Goal: Find specific page/section: Find specific page/section

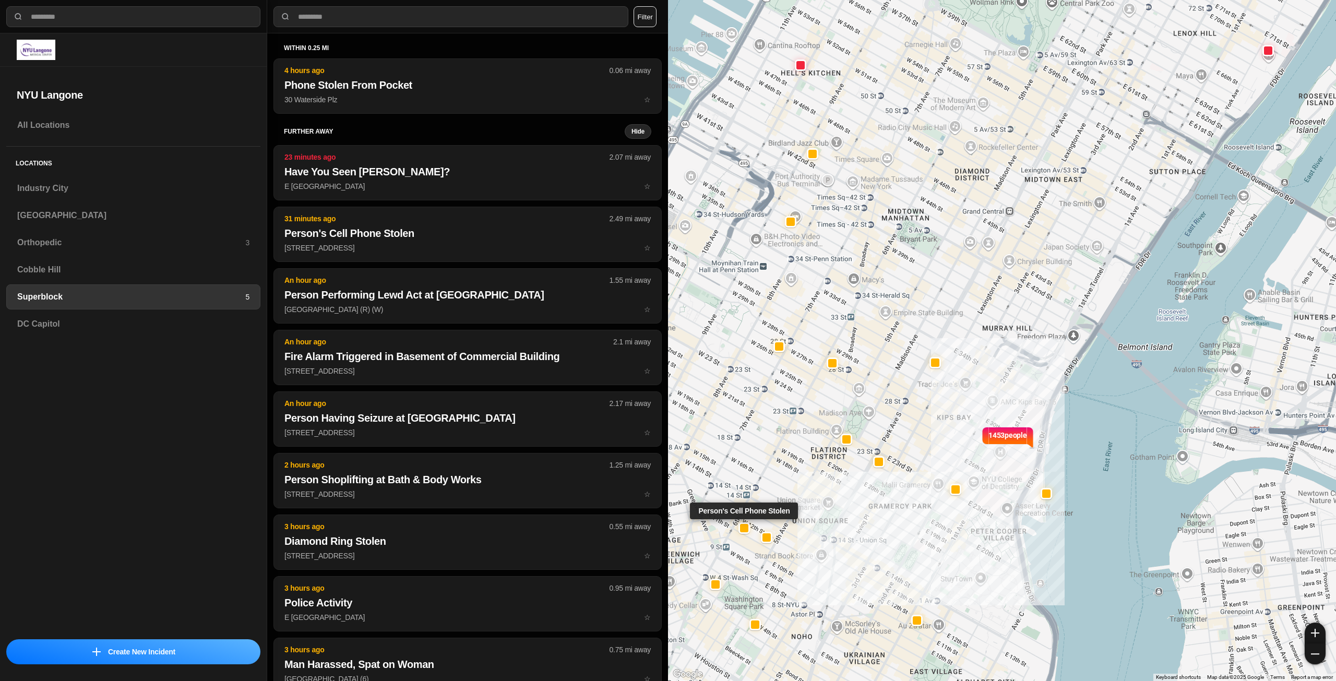
select select "*"
click at [76, 197] on div "Industry City" at bounding box center [133, 188] width 254 height 25
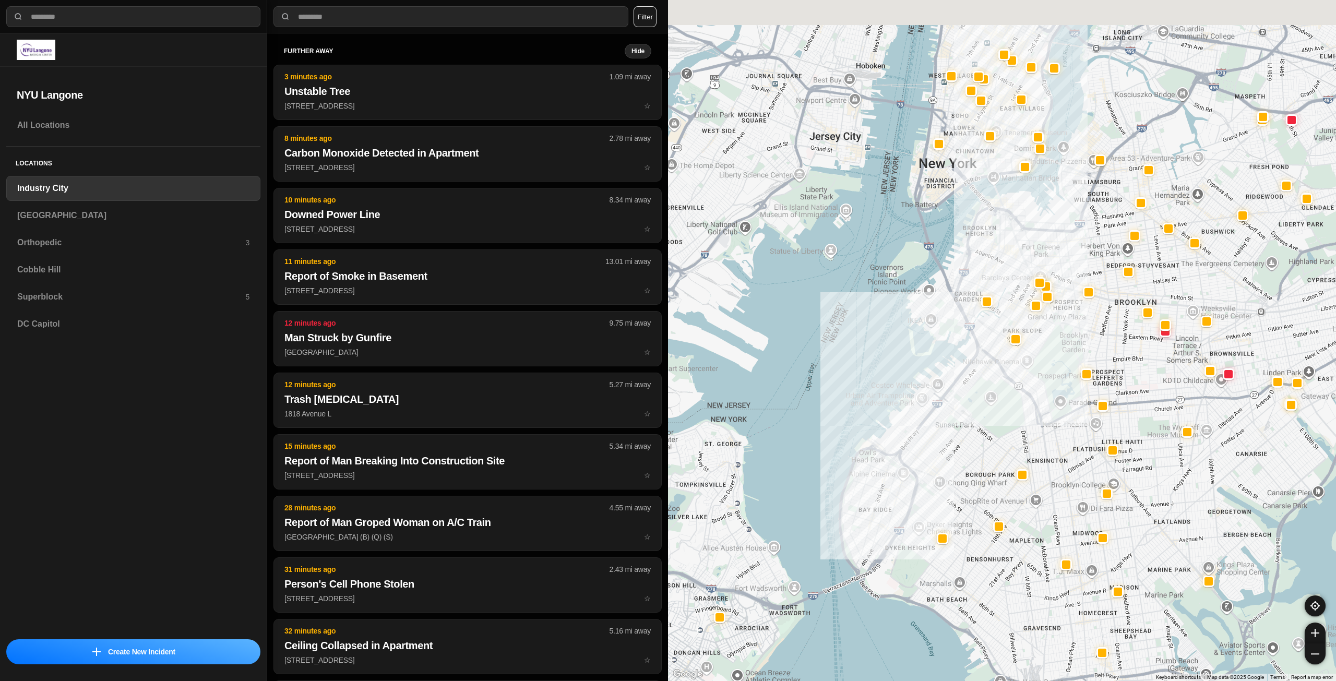
drag, startPoint x: 1092, startPoint y: 303, endPoint x: 1015, endPoint y: 442, distance: 158.9
click at [1014, 444] on div at bounding box center [1002, 340] width 668 height 681
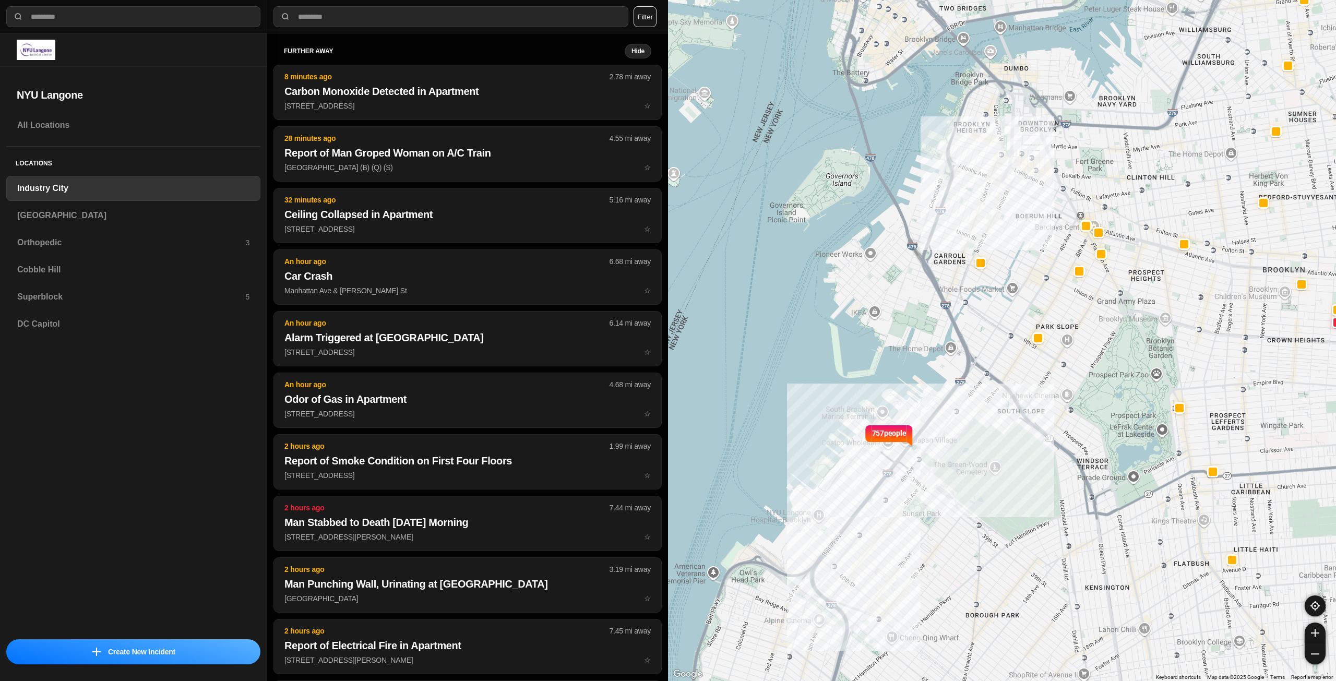
drag, startPoint x: 998, startPoint y: 450, endPoint x: 1108, endPoint y: 353, distance: 146.8
click at [1108, 353] on div "757 people" at bounding box center [1002, 340] width 668 height 681
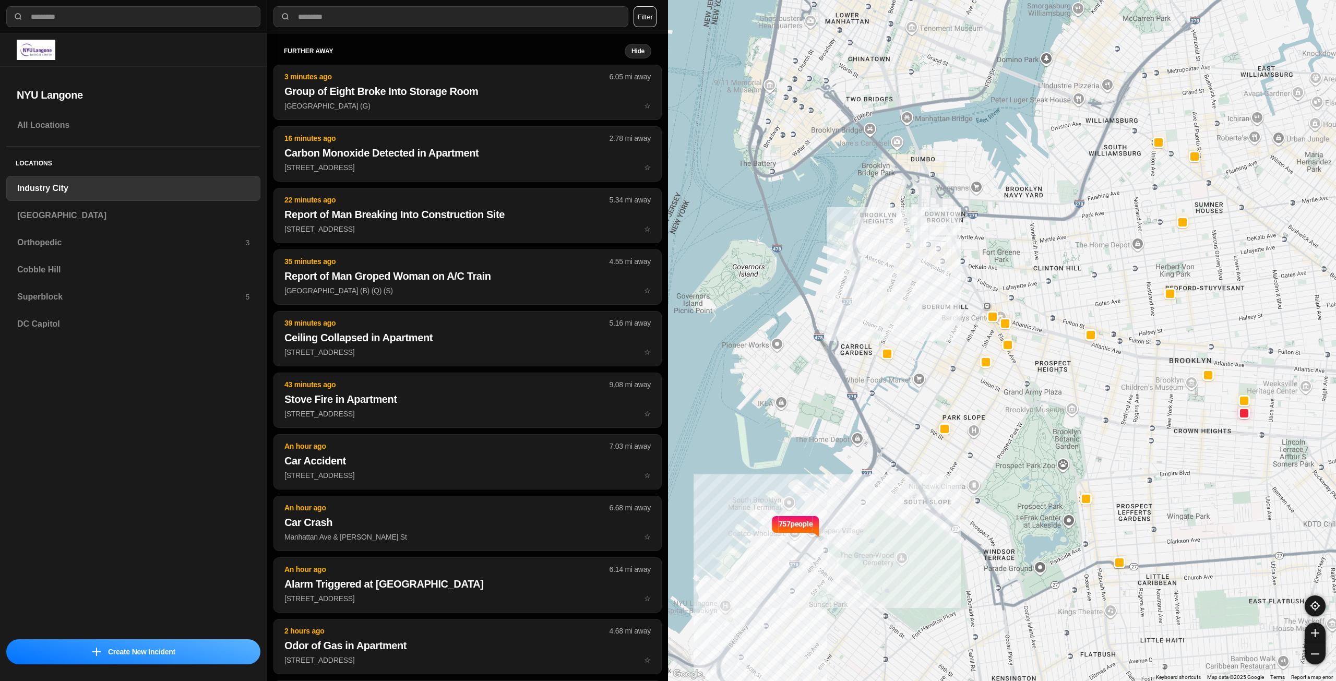
drag, startPoint x: 1013, startPoint y: 378, endPoint x: 901, endPoint y: 475, distance: 148.3
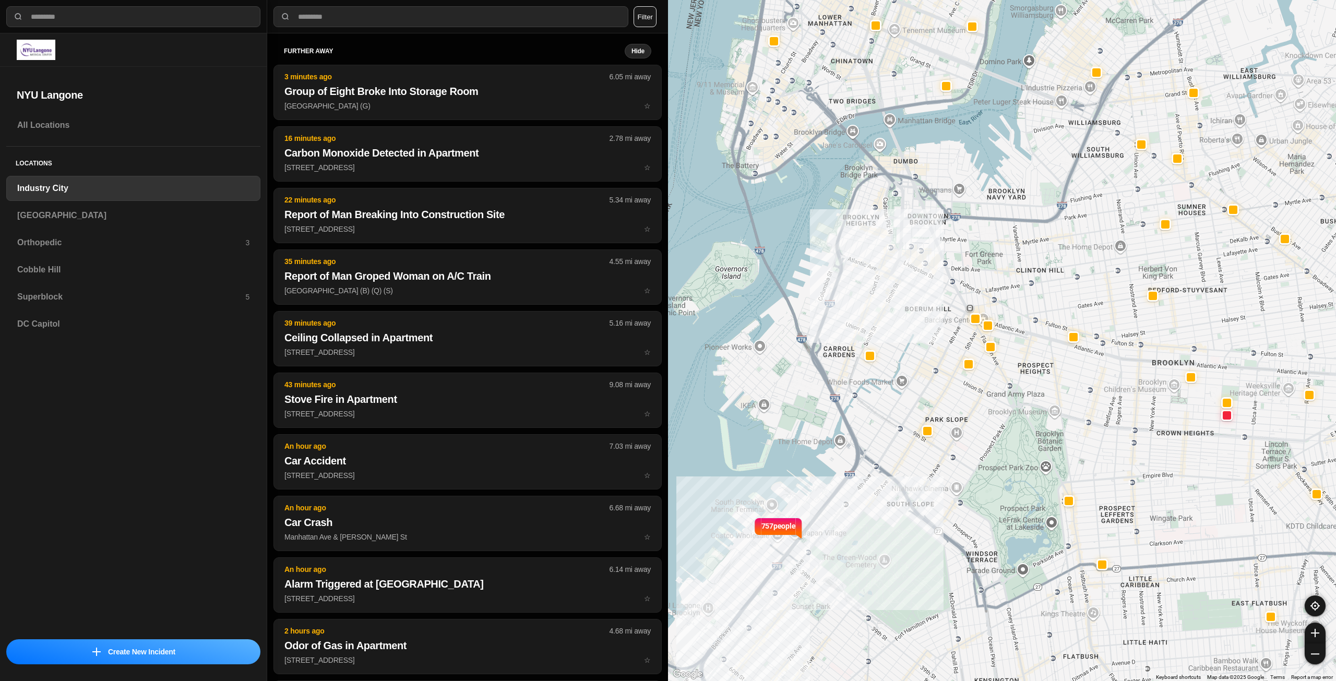
drag, startPoint x: 933, startPoint y: 474, endPoint x: 1043, endPoint y: 438, distance: 115.4
click at [1043, 439] on div "757 people" at bounding box center [1002, 340] width 668 height 681
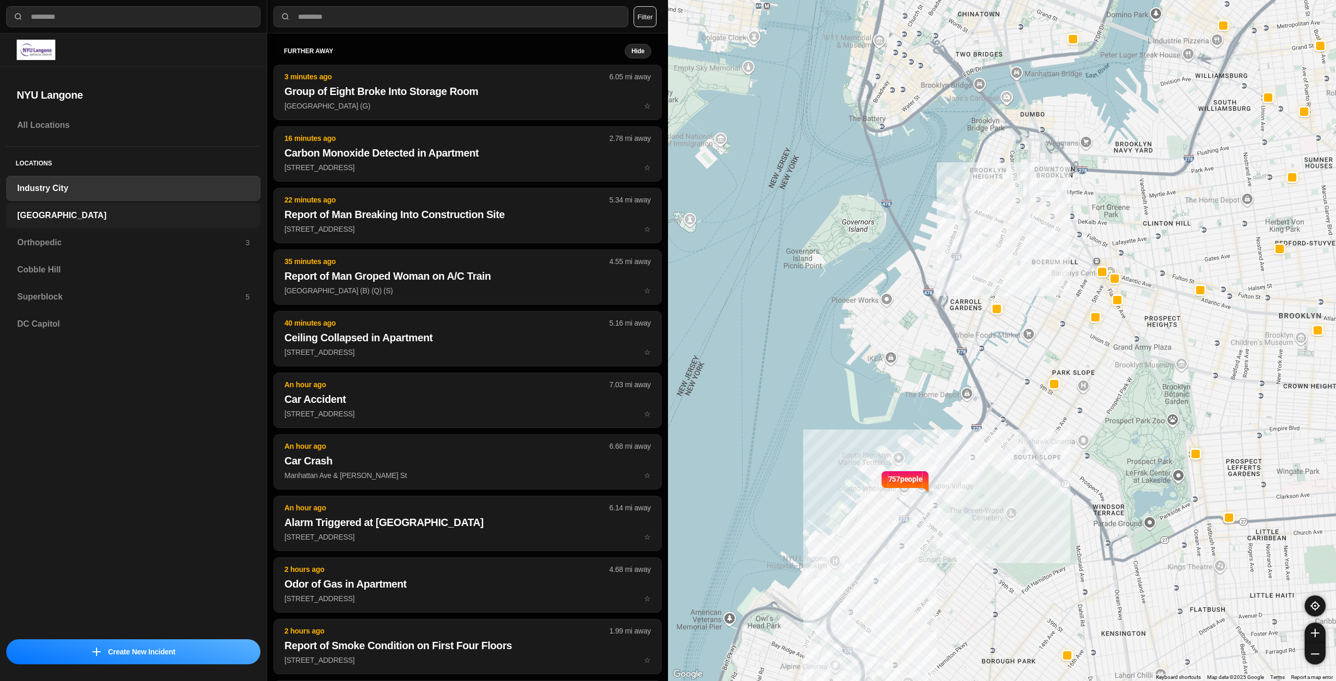
click at [115, 218] on h3 "[GEOGRAPHIC_DATA]" at bounding box center [133, 215] width 232 height 13
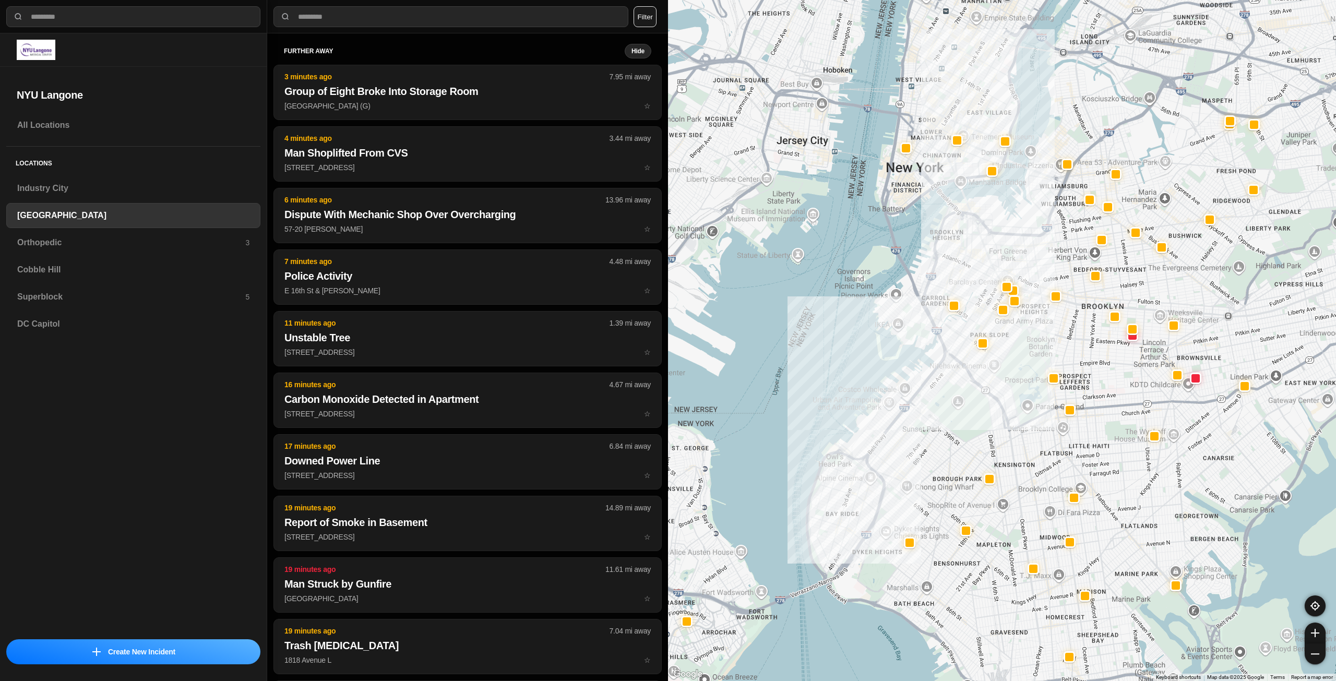
drag, startPoint x: 1112, startPoint y: 227, endPoint x: 1025, endPoint y: 344, distance: 145.8
click at [1025, 344] on div at bounding box center [1002, 340] width 668 height 681
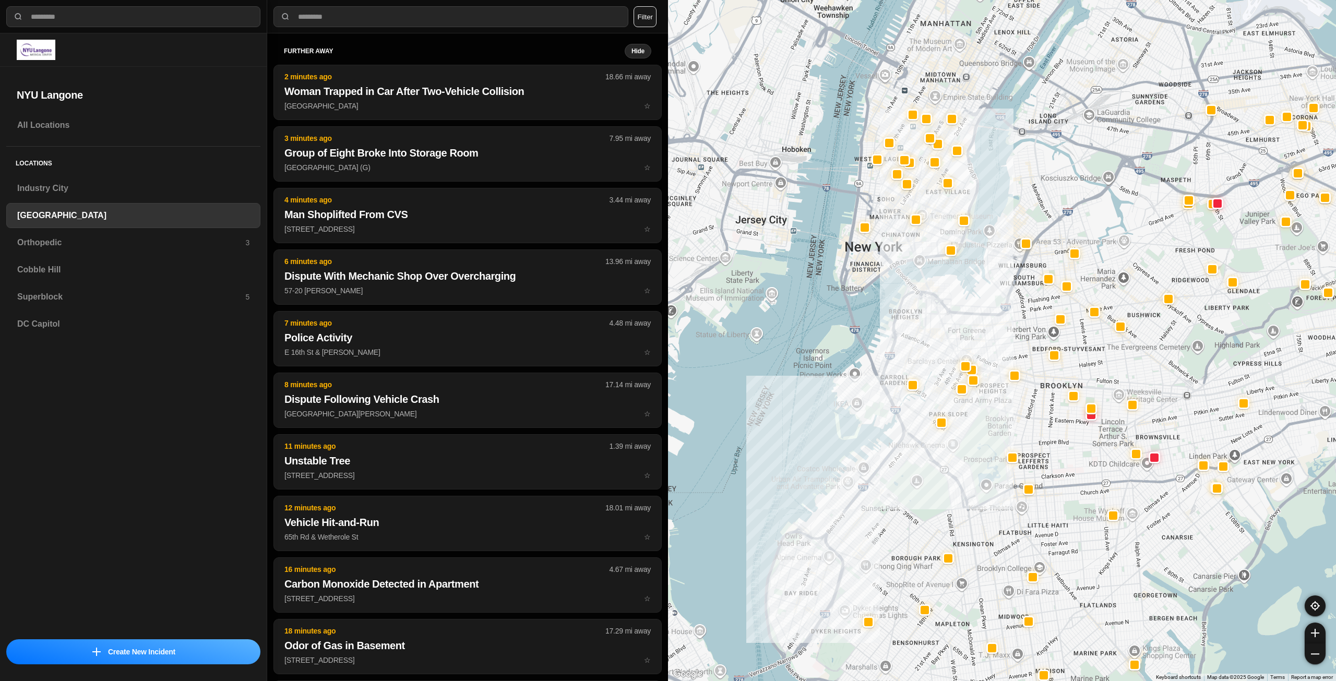
drag, startPoint x: 1008, startPoint y: 418, endPoint x: 1006, endPoint y: 424, distance: 6.5
click at [1006, 424] on div at bounding box center [1002, 340] width 668 height 681
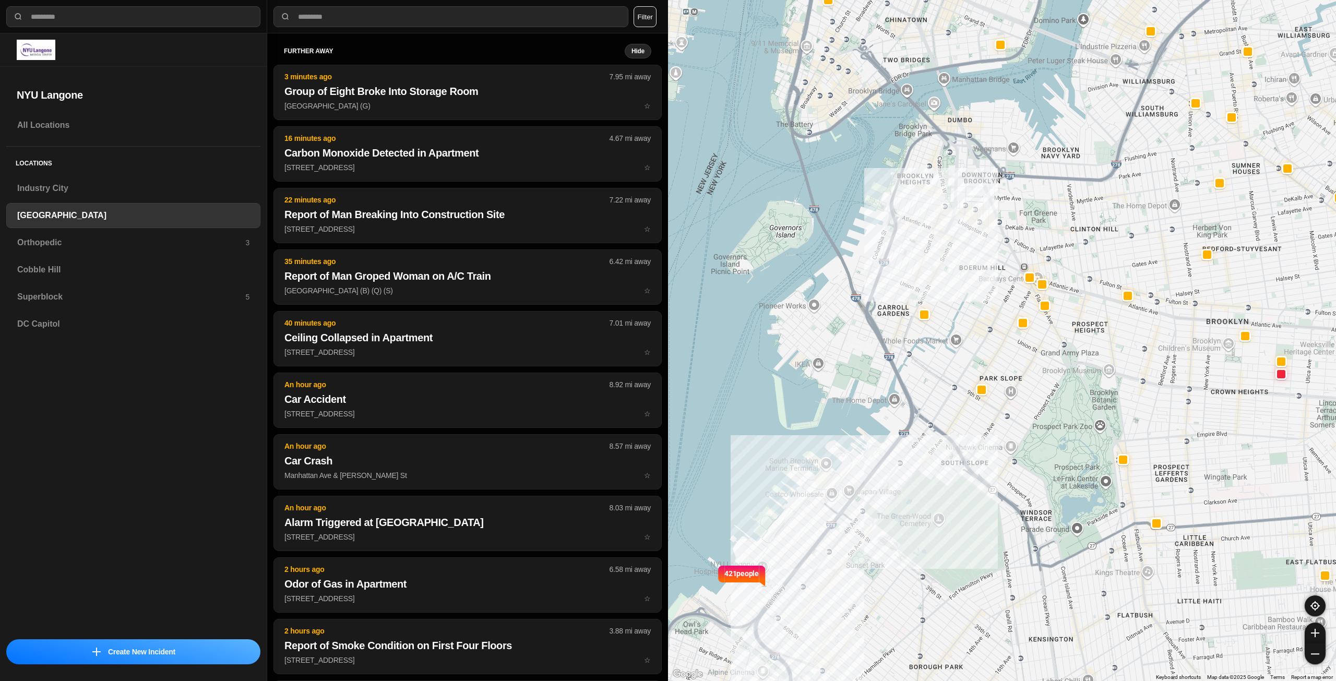
drag, startPoint x: 997, startPoint y: 341, endPoint x: 1016, endPoint y: 278, distance: 65.9
click at [1060, 235] on div "421 people" at bounding box center [1002, 340] width 668 height 681
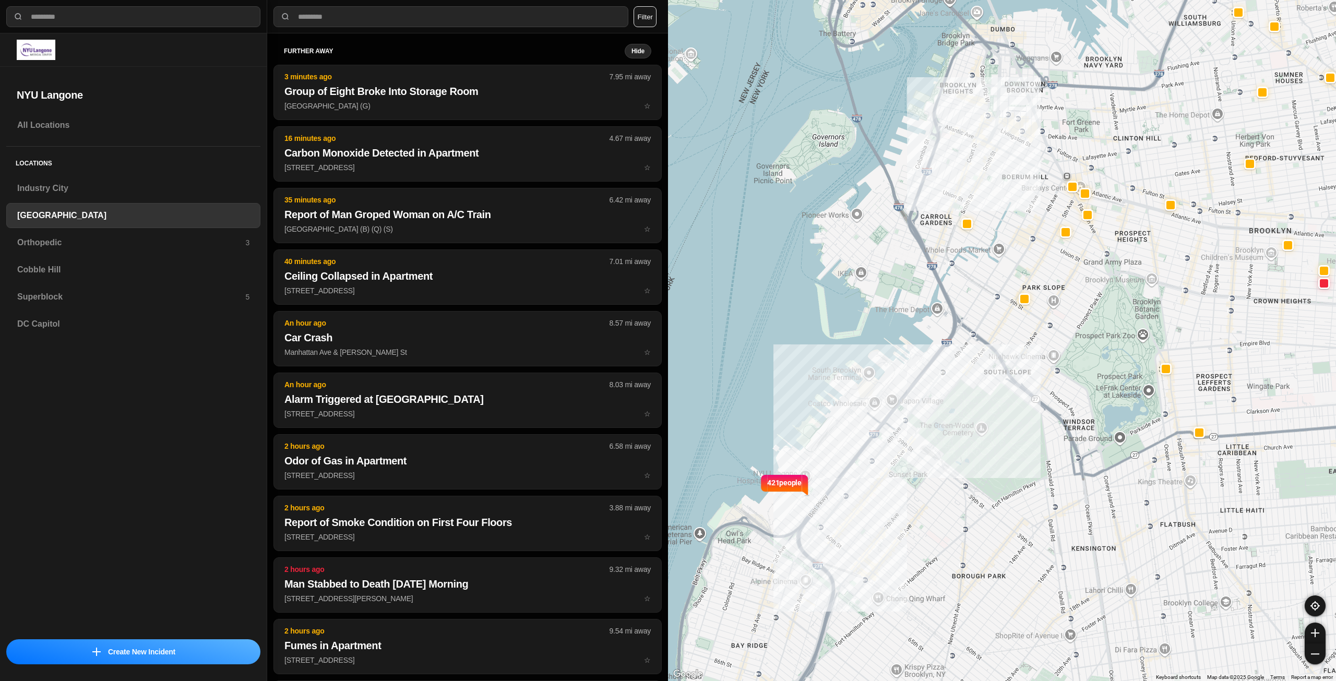
drag, startPoint x: 930, startPoint y: 530, endPoint x: 986, endPoint y: 438, distance: 107.2
click at [986, 438] on div "421 people" at bounding box center [1002, 340] width 668 height 681
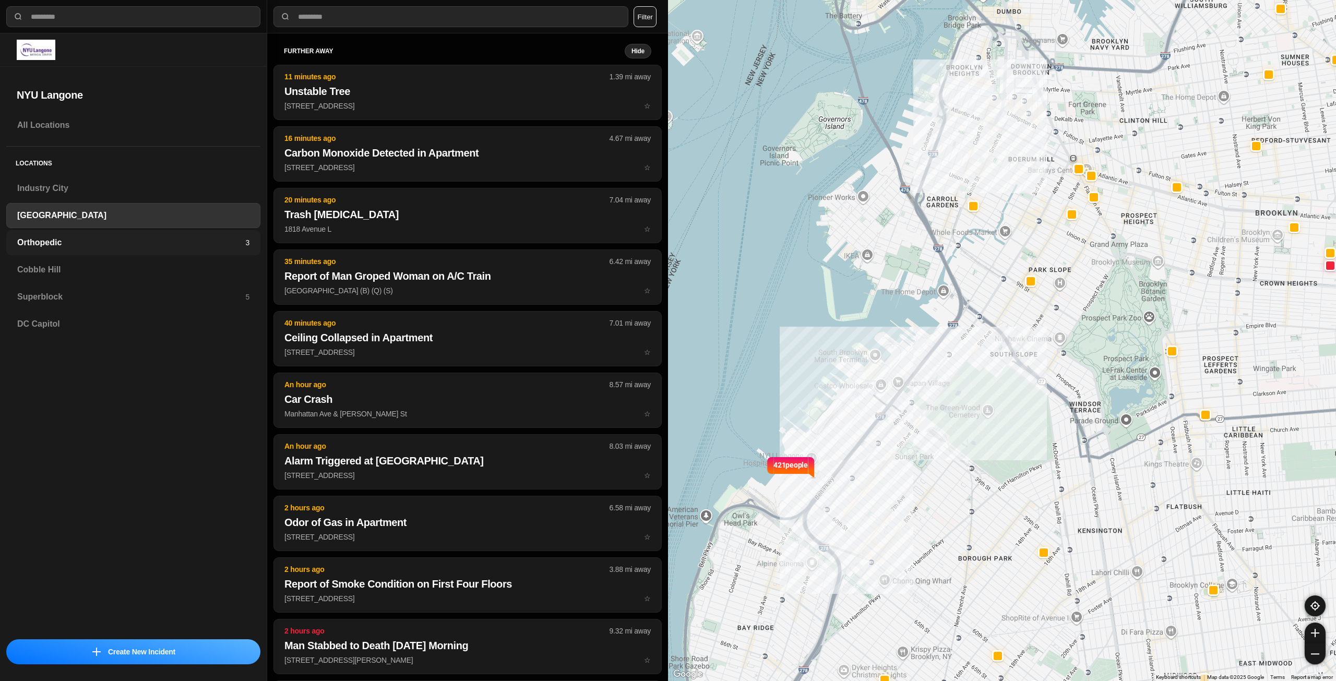
click at [78, 238] on h3 "Orthopedic" at bounding box center [131, 242] width 228 height 13
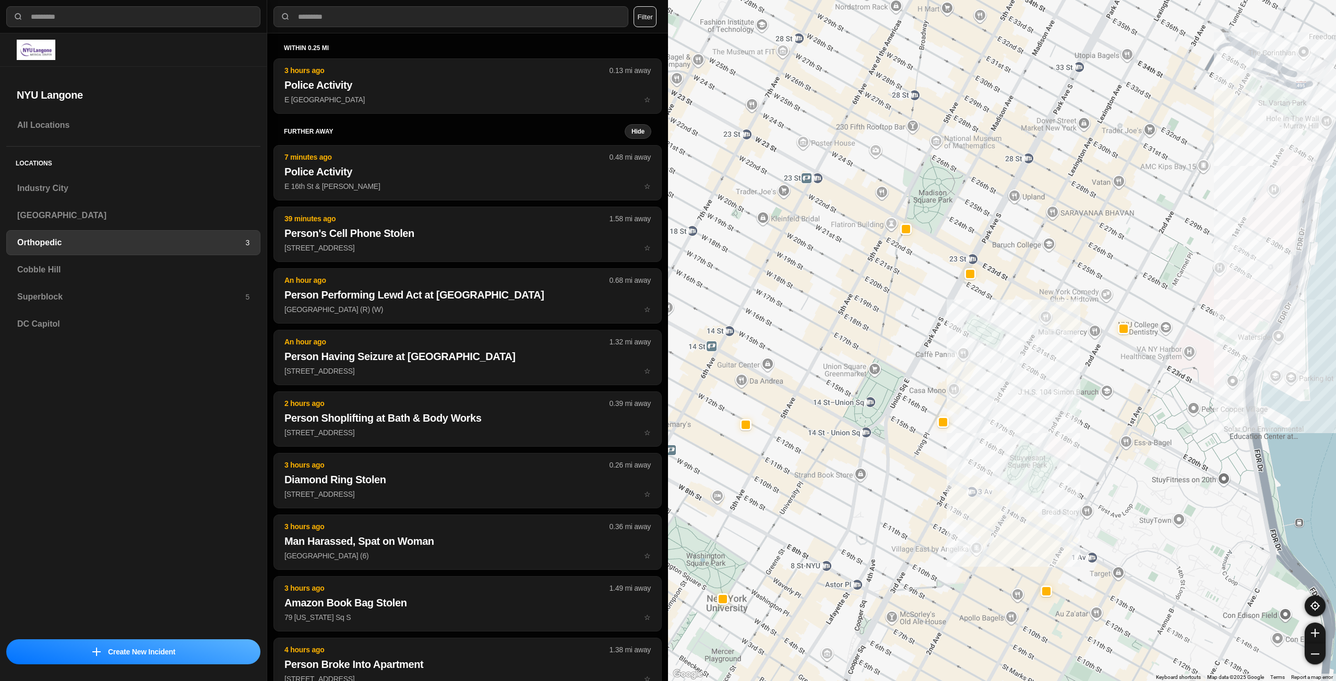
click at [1072, 388] on div at bounding box center [1002, 340] width 668 height 681
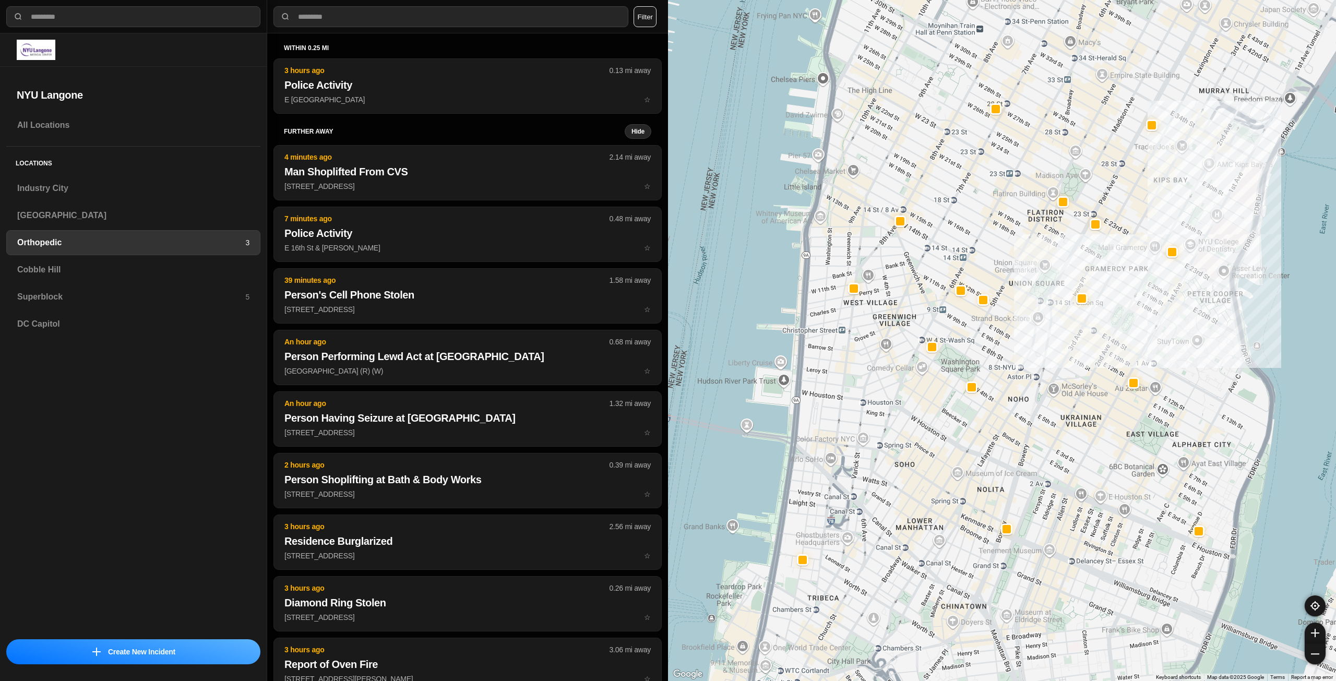
drag, startPoint x: 1000, startPoint y: 470, endPoint x: 1058, endPoint y: 386, distance: 102.0
click at [1058, 386] on div at bounding box center [1002, 340] width 668 height 681
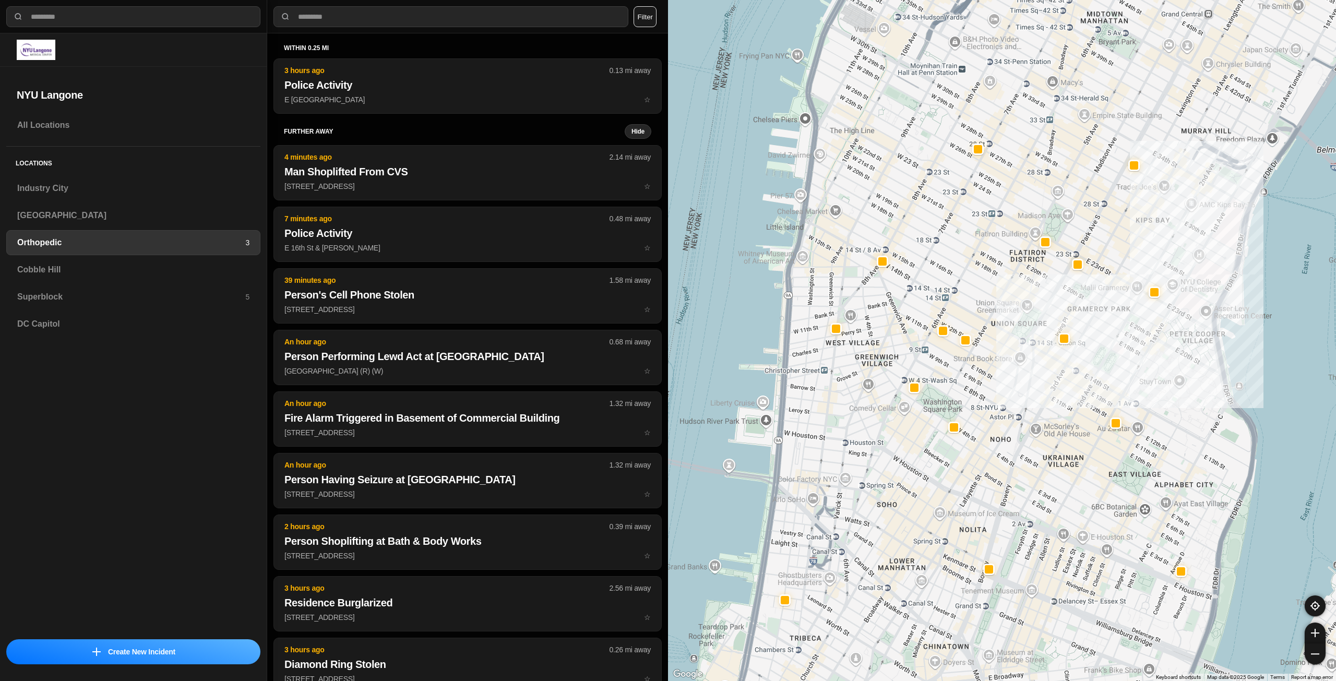
drag, startPoint x: 1090, startPoint y: 441, endPoint x: 1058, endPoint y: 491, distance: 58.9
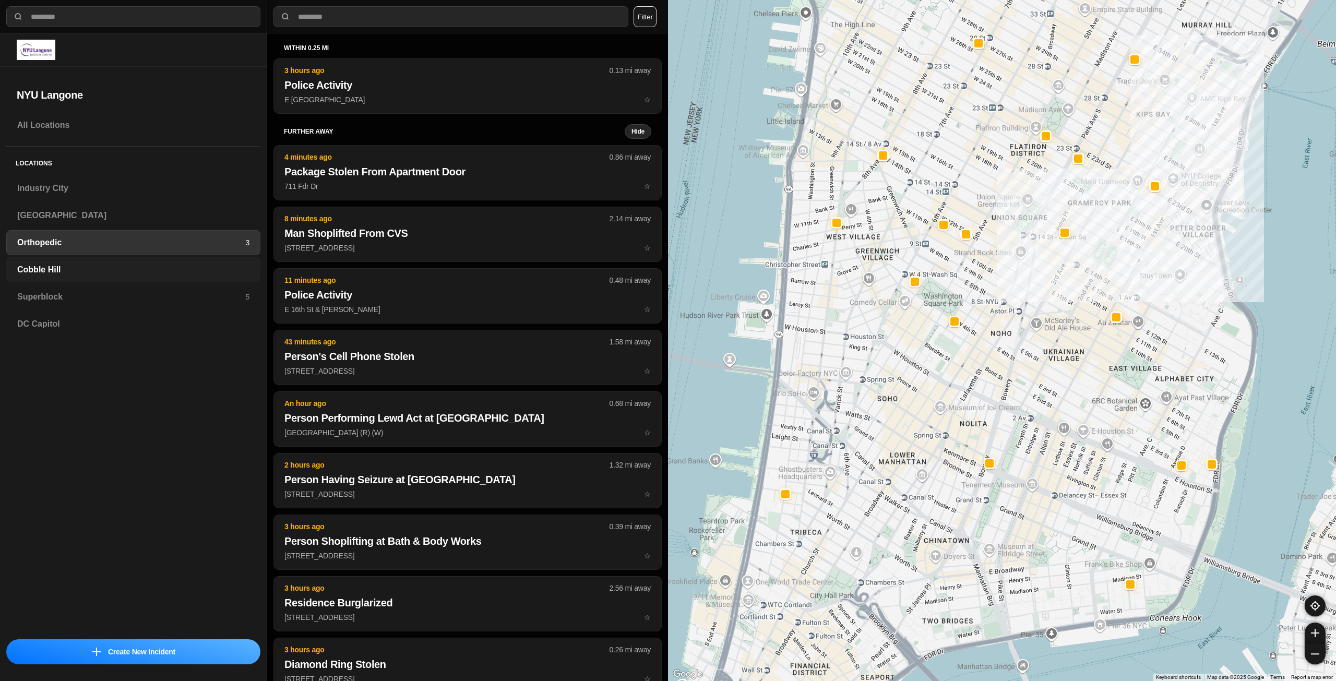
click at [216, 268] on h3 "Cobble Hill" at bounding box center [133, 270] width 232 height 13
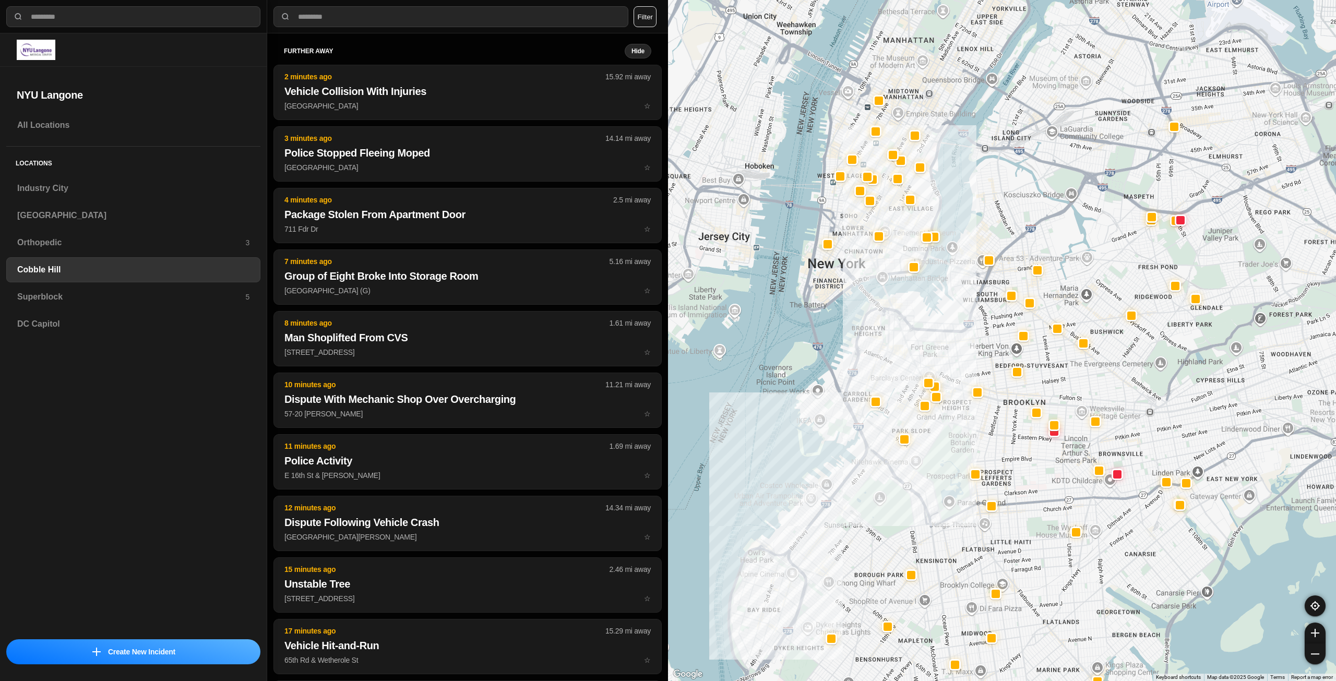
drag, startPoint x: 1165, startPoint y: 297, endPoint x: 1014, endPoint y: 356, distance: 162.4
click at [1014, 357] on div at bounding box center [1002, 340] width 668 height 681
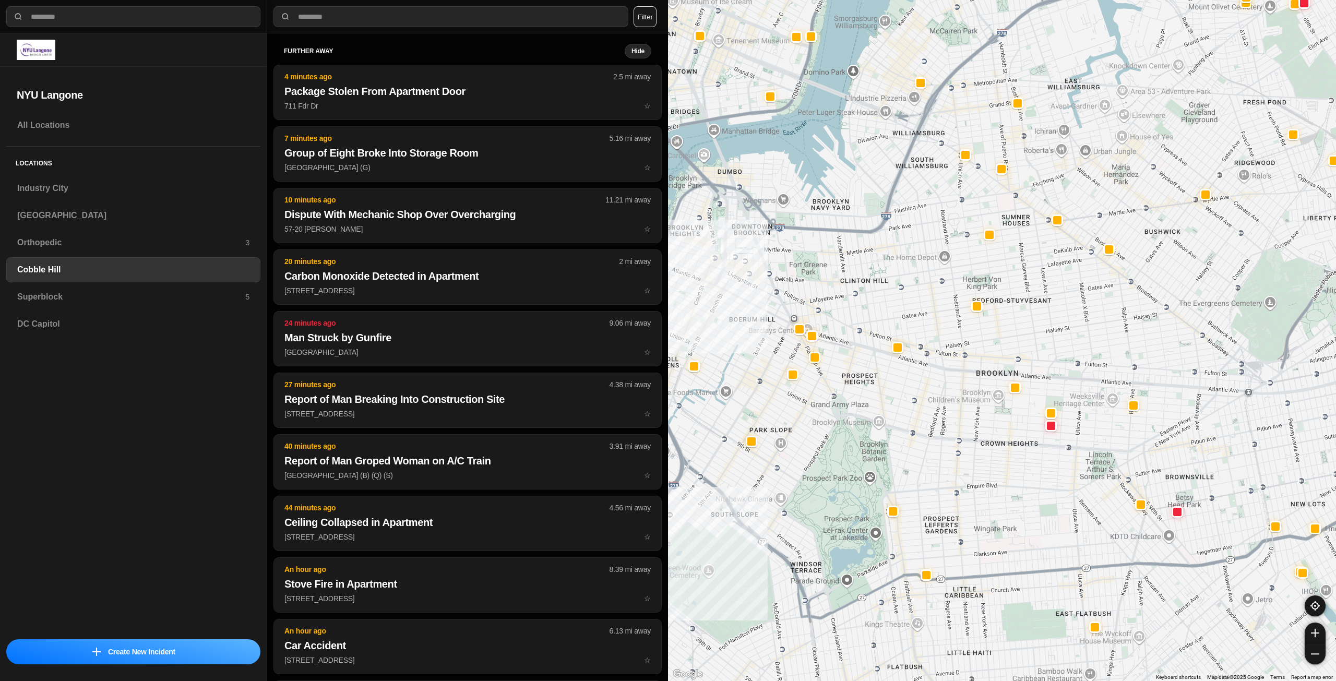
drag, startPoint x: 1002, startPoint y: 415, endPoint x: 1037, endPoint y: 337, distance: 85.5
click at [1037, 337] on div at bounding box center [1002, 340] width 668 height 681
